Goal: Check status

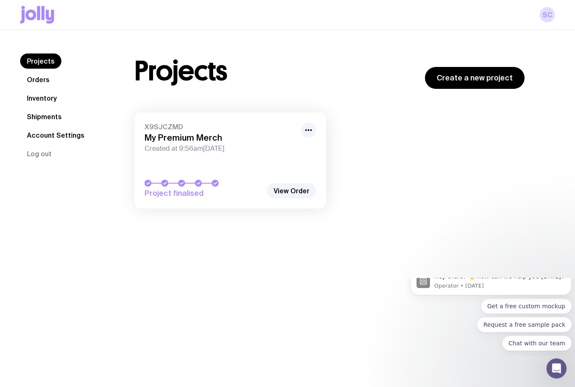
click at [343, 69] on div "Projects Create a new project" at bounding box center [330, 70] width 390 height 35
click at [262, 168] on link "X9SJCZMD My Premium Merch Created at 9:56am[DATE] Project finalised" at bounding box center [231, 160] width 192 height 96
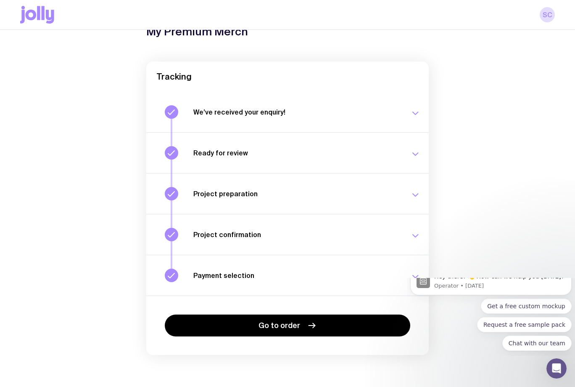
scroll to position [51, 0]
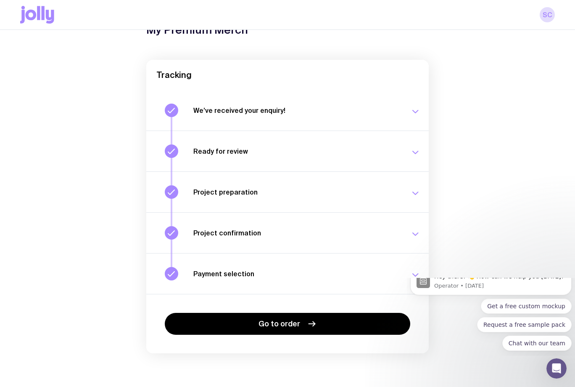
click at [421, 107] on button "We’ve received your enquiry! Our team is on it and preparing your proposal now.…" at bounding box center [287, 110] width 283 height 40
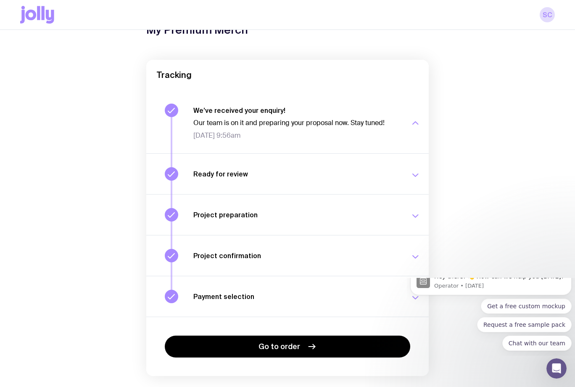
click at [416, 164] on button "Ready for review Check your email to review your proposal and merch concepts. […" at bounding box center [287, 173] width 283 height 41
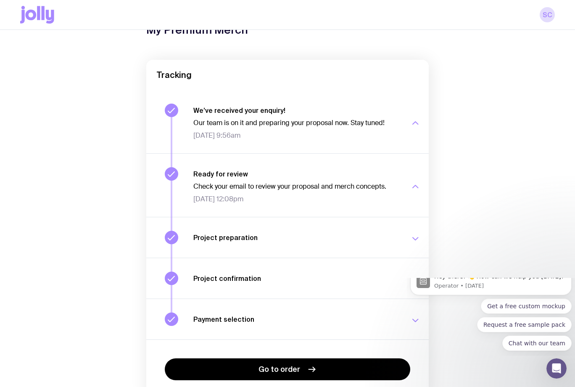
scroll to position [96, 0]
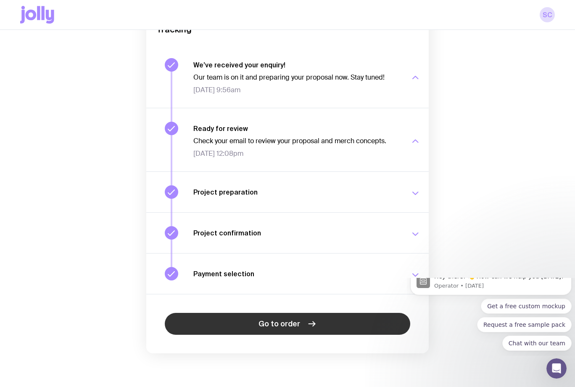
click at [379, 324] on link "Go to order" at bounding box center [288, 324] width 246 height 22
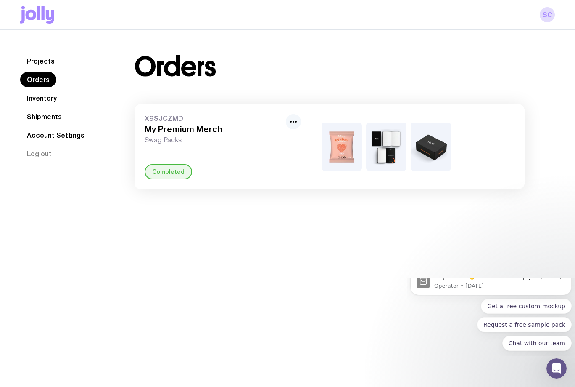
click at [291, 122] on circle "button" at bounding box center [291, 122] width 2 height 2
click at [319, 90] on div "Orders X9SJCZMD My Premium Merch Swag Packs Rename Completed" at bounding box center [329, 121] width 431 height 136
click at [342, 137] on img at bounding box center [342, 146] width 40 height 48
click at [344, 152] on img at bounding box center [342, 146] width 40 height 48
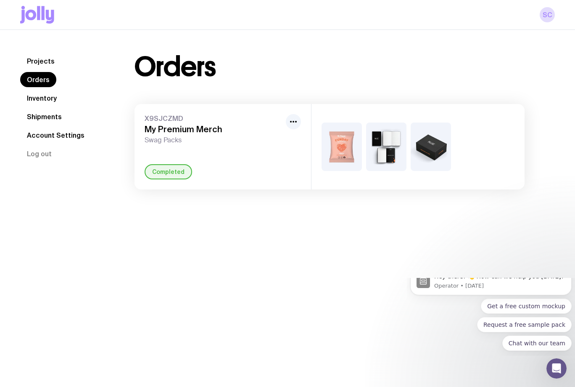
click at [384, 152] on img at bounding box center [386, 146] width 40 height 48
click at [425, 149] on img at bounding box center [431, 146] width 40 height 48
click at [39, 101] on link "Inventory" at bounding box center [41, 97] width 43 height 15
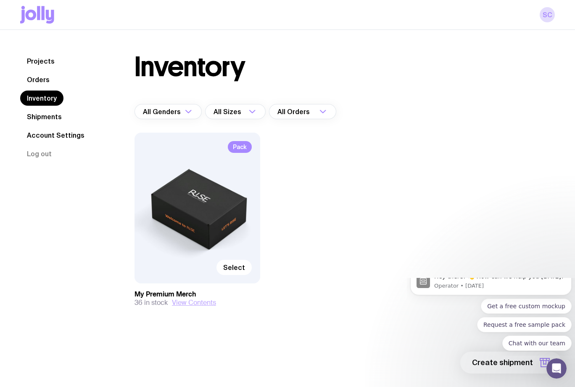
click at [202, 302] on button "View Contents" at bounding box center [194, 302] width 44 height 8
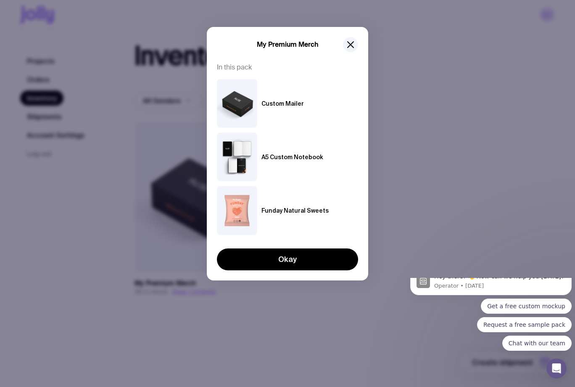
scroll to position [30, 0]
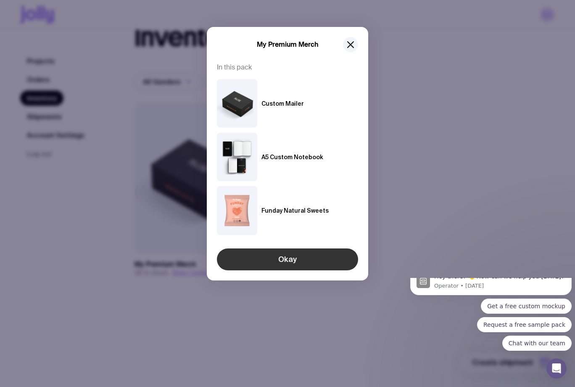
click at [307, 261] on button "Okay" at bounding box center [287, 259] width 141 height 22
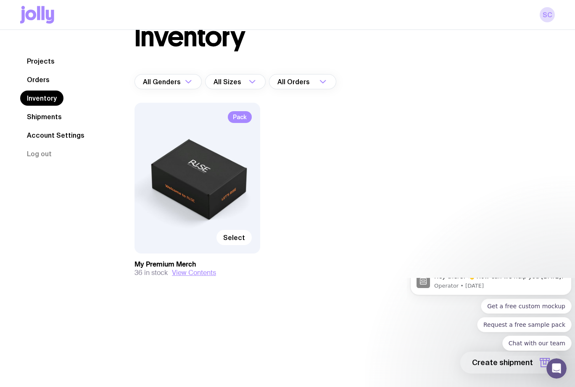
click at [39, 61] on link "Projects" at bounding box center [40, 60] width 41 height 15
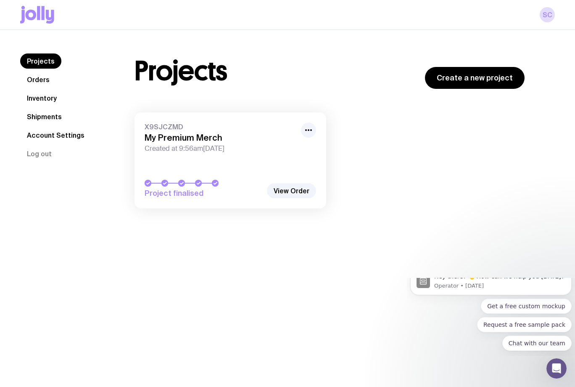
click at [46, 115] on link "Shipments" at bounding box center [44, 116] width 48 height 15
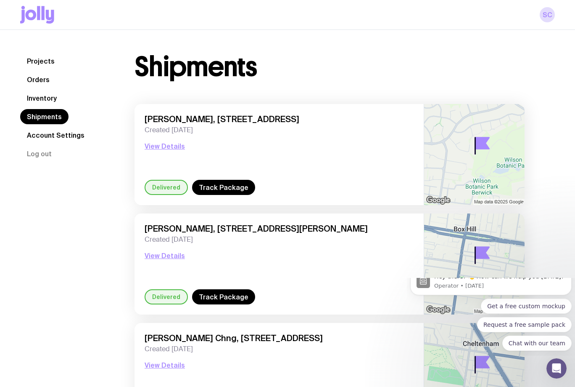
click at [42, 62] on link "Projects" at bounding box center [40, 60] width 41 height 15
